Goal: Information Seeking & Learning: Learn about a topic

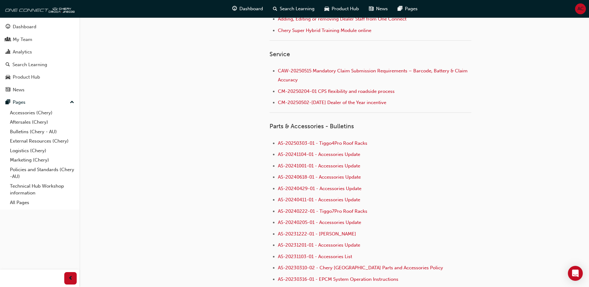
scroll to position [373, 0]
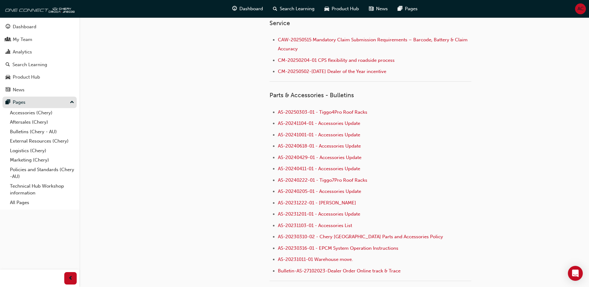
click at [65, 100] on div "Pages" at bounding box center [40, 102] width 68 height 8
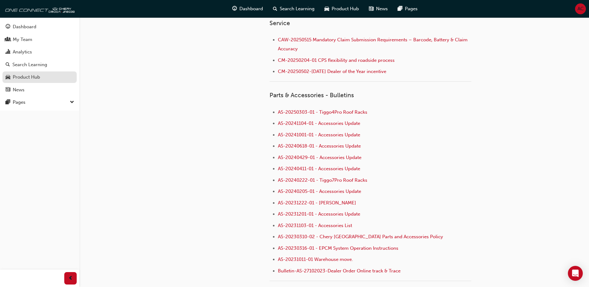
click at [30, 80] on div "Product Hub" at bounding box center [26, 77] width 27 height 7
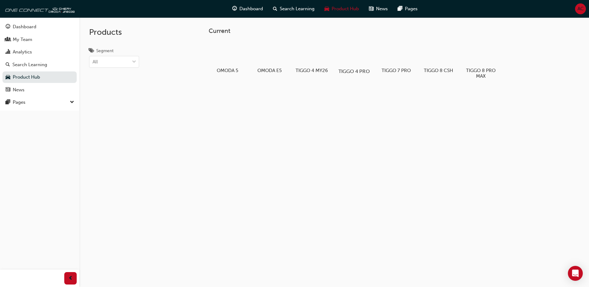
click at [351, 70] on h5 "TIGGO 4 PRO" at bounding box center [354, 71] width 34 height 6
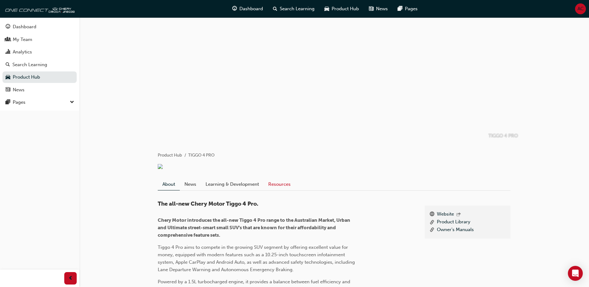
click at [275, 190] on link "Resources" at bounding box center [280, 184] width 32 height 12
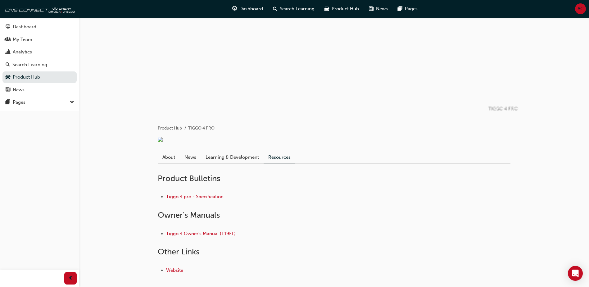
scroll to position [62, 0]
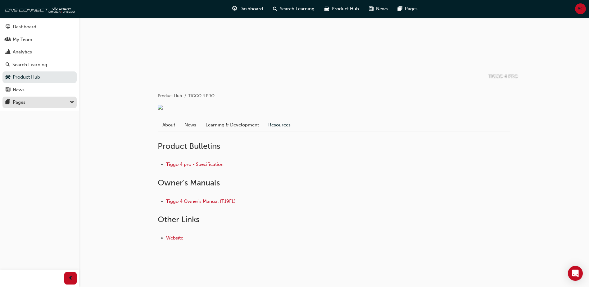
click at [35, 104] on div "Pages" at bounding box center [40, 102] width 68 height 8
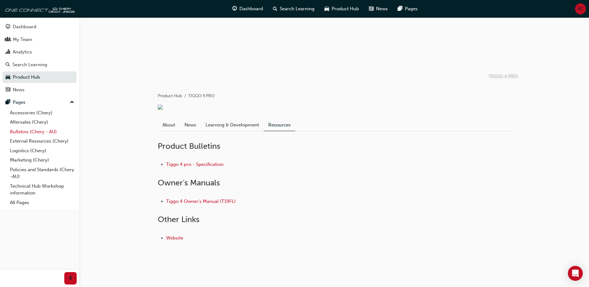
click at [34, 130] on link "Bulletins (Chery - AU)" at bounding box center [41, 132] width 69 height 10
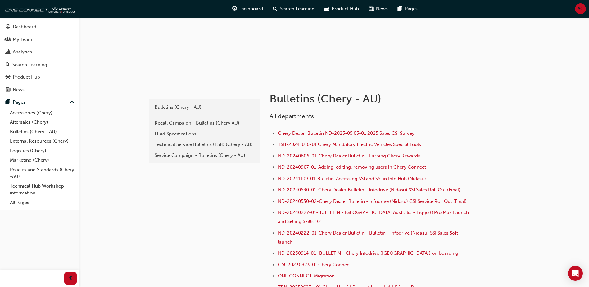
click at [363, 254] on span "ND-20230914-01- BULLETIN - Chery Infodrive ([GEOGRAPHIC_DATA]) on boarding" at bounding box center [368, 253] width 180 height 6
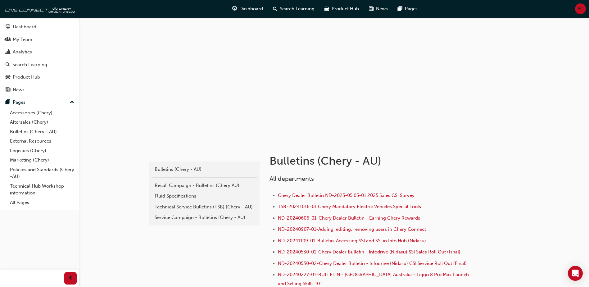
click at [202, 207] on div "Technical Service Bulletins (TSB) (Chery - AU)" at bounding box center [204, 206] width 99 height 7
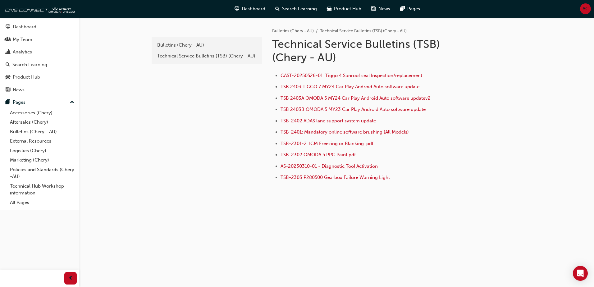
click at [358, 167] on span "AS-20230310-01 - Diagnostic Tool Activation" at bounding box center [329, 166] width 97 height 6
click at [24, 90] on div "News" at bounding box center [19, 89] width 12 height 7
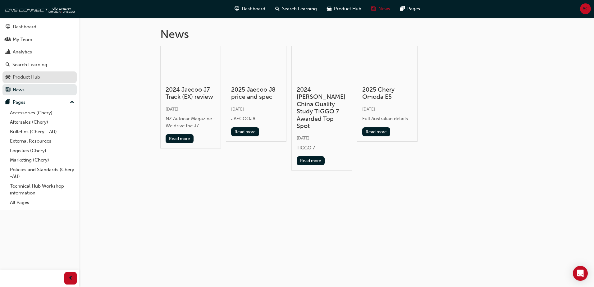
click at [26, 74] on div "Product Hub" at bounding box center [26, 77] width 27 height 7
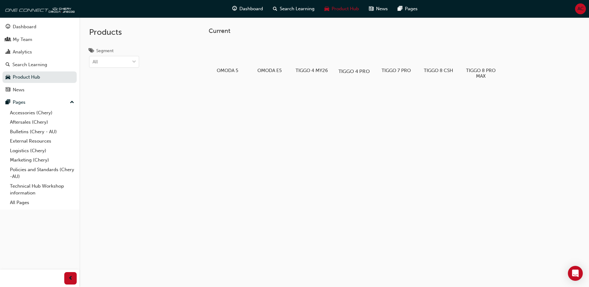
click at [360, 71] on h5 "TIGGO 4 PRO" at bounding box center [354, 71] width 34 height 6
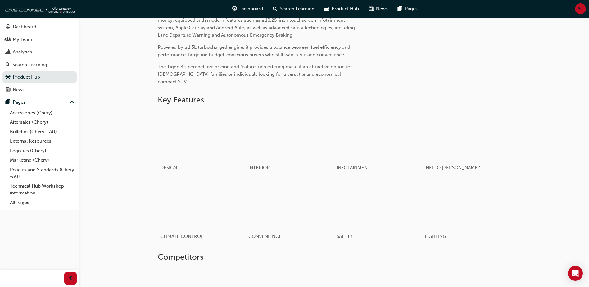
scroll to position [280, 0]
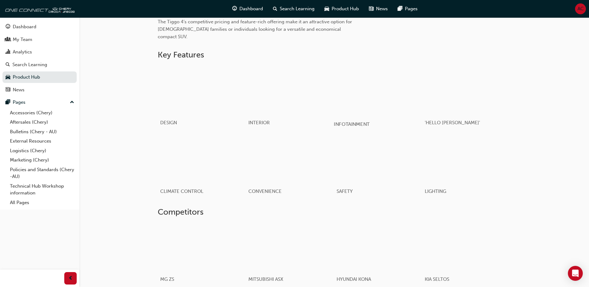
click at [401, 89] on div "button" at bounding box center [378, 90] width 89 height 50
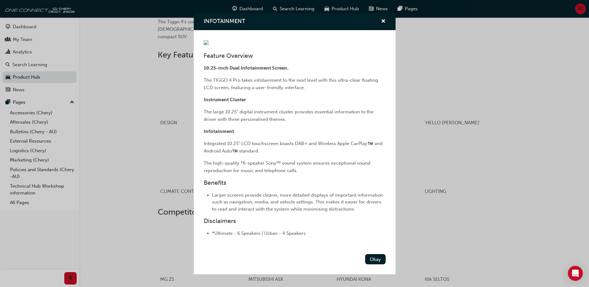
scroll to position [73, 0]
click at [373, 264] on button "Okay" at bounding box center [375, 259] width 21 height 10
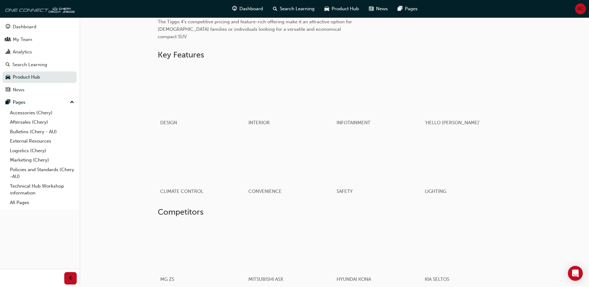
scroll to position [333, 0]
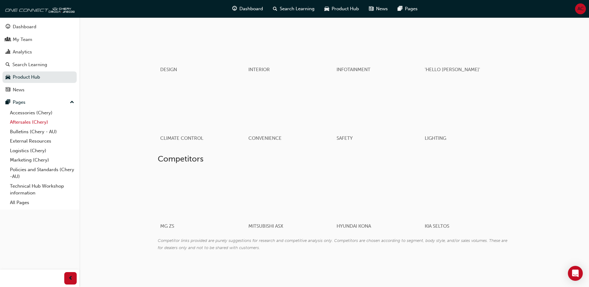
click at [30, 122] on link "Aftersales (Chery)" at bounding box center [41, 122] width 69 height 10
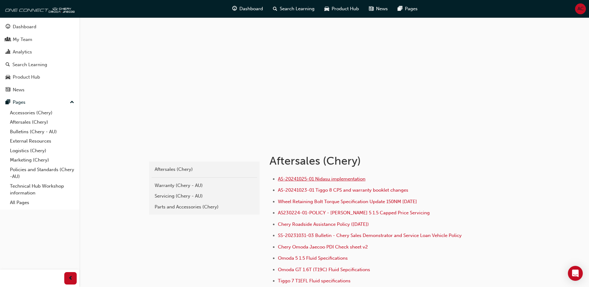
click at [342, 179] on span "AS-20241025-01 Nidasu implementation" at bounding box center [322, 179] width 88 height 6
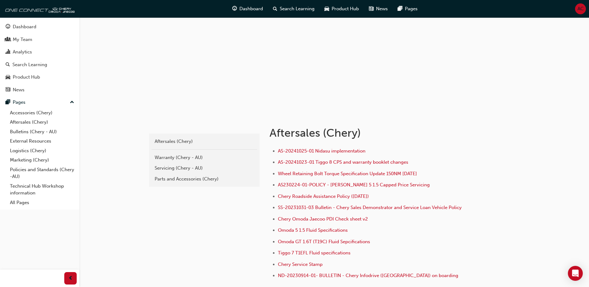
scroll to position [62, 0]
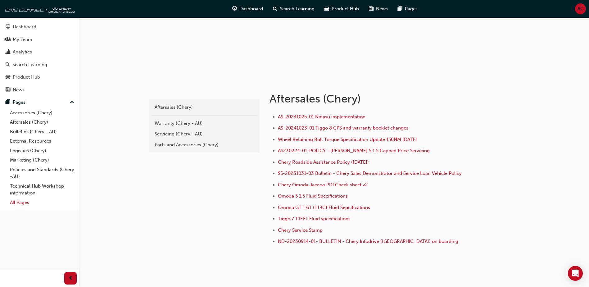
click at [25, 204] on link "All Pages" at bounding box center [41, 203] width 69 height 10
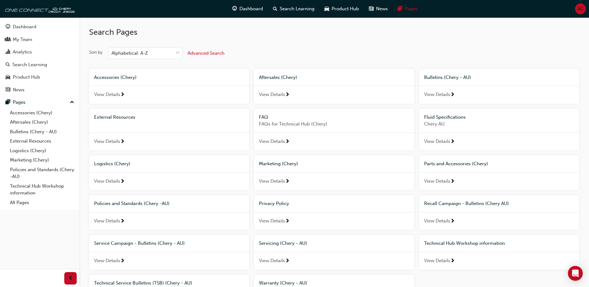
click at [443, 91] on div "View Details" at bounding box center [499, 95] width 160 height 18
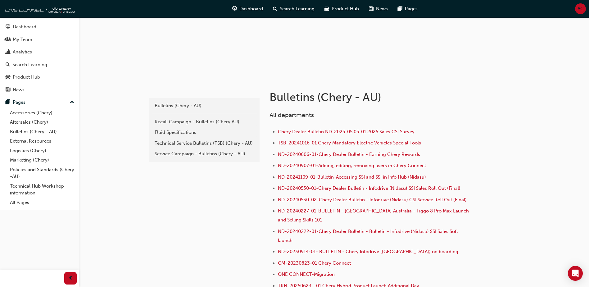
scroll to position [62, 0]
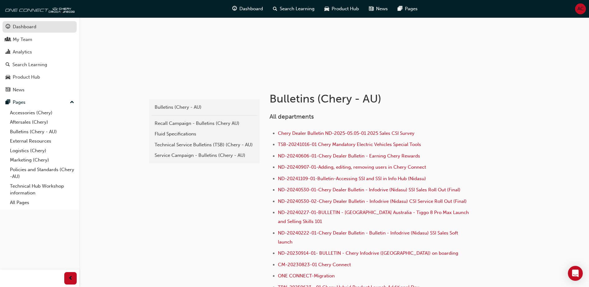
click at [60, 28] on div "Dashboard" at bounding box center [40, 27] width 68 height 8
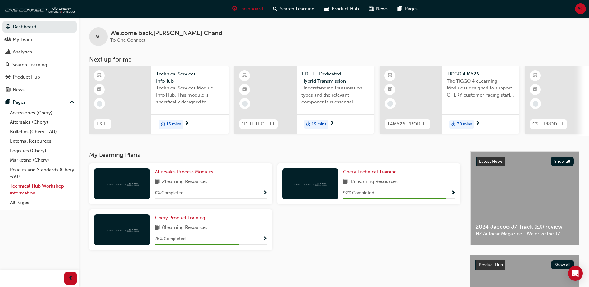
click at [37, 182] on link "Technical Hub Workshop information" at bounding box center [41, 189] width 69 height 16
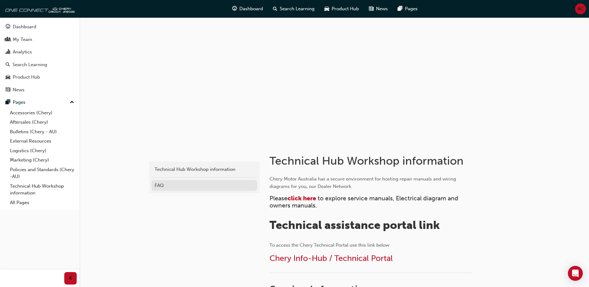
click at [171, 187] on div "FAQ" at bounding box center [204, 185] width 99 height 7
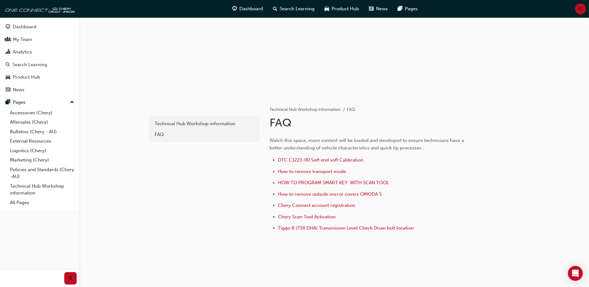
scroll to position [52, 0]
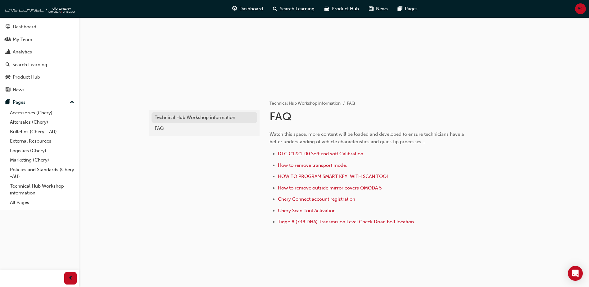
click at [212, 120] on div "Technical Hub Workshop information" at bounding box center [204, 117] width 99 height 7
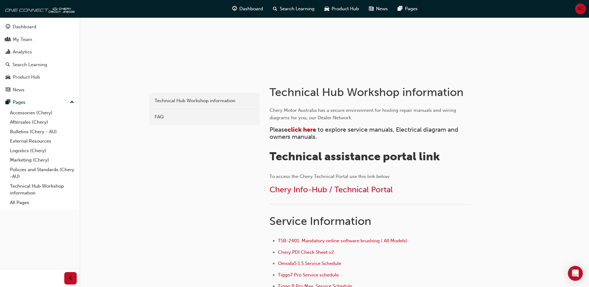
scroll to position [68, 0]
click at [304, 130] on span "click here" at bounding box center [302, 129] width 29 height 7
